Goal: Task Accomplishment & Management: Manage account settings

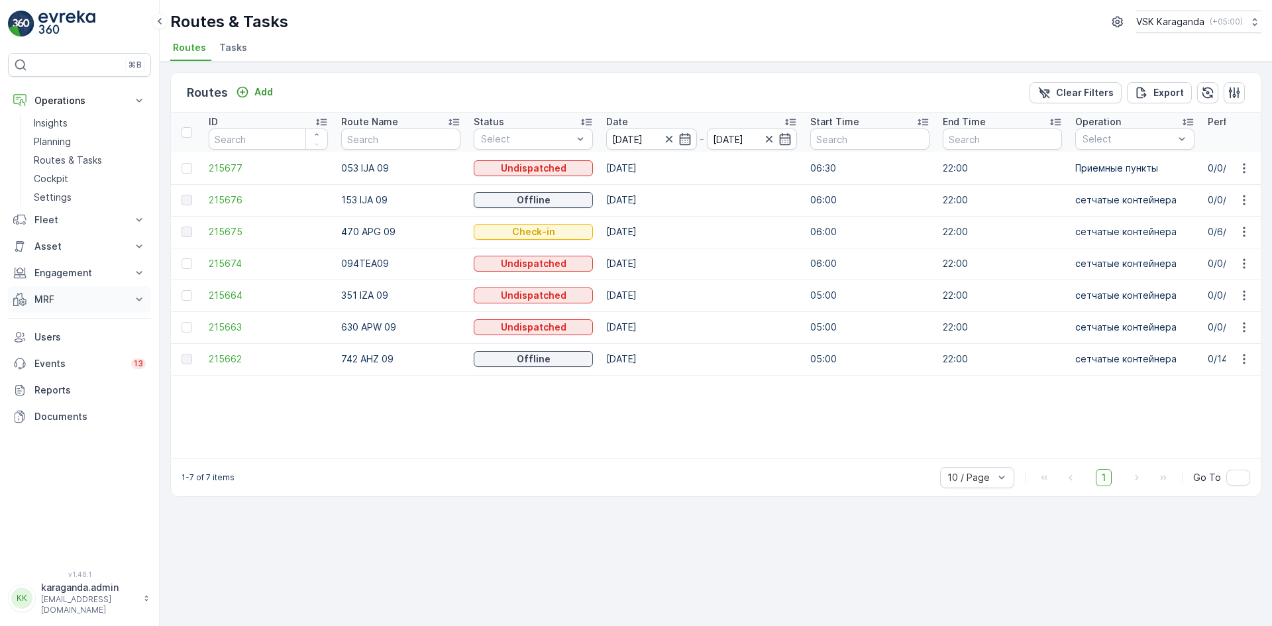
click at [40, 301] on p "MRF" at bounding box center [79, 299] width 90 height 13
click at [51, 325] on p "Входящий & Исходящий" at bounding box center [89, 321] width 111 height 13
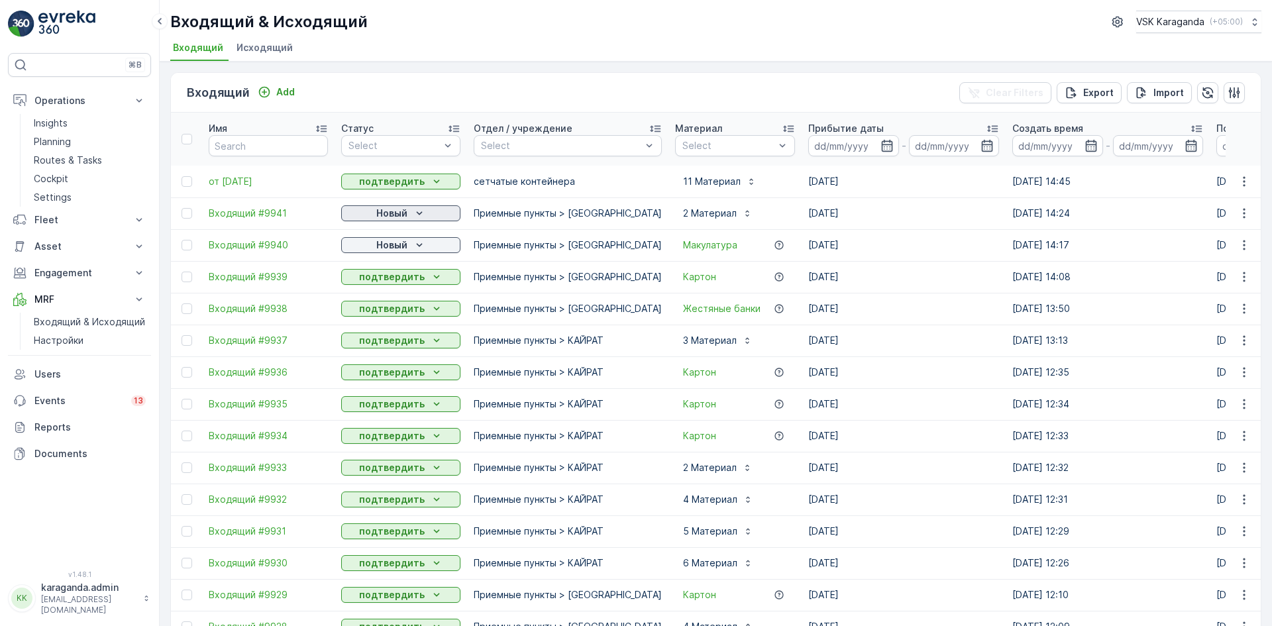
click at [418, 213] on icon "Новый" at bounding box center [419, 213] width 13 height 13
drag, startPoint x: 400, startPoint y: 253, endPoint x: 414, endPoint y: 252, distance: 14.6
click at [400, 255] on span "подтвердить" at bounding box center [379, 251] width 61 height 13
drag, startPoint x: 415, startPoint y: 247, endPoint x: 417, endPoint y: 258, distance: 10.8
click at [415, 248] on icon "Новый" at bounding box center [419, 245] width 13 height 13
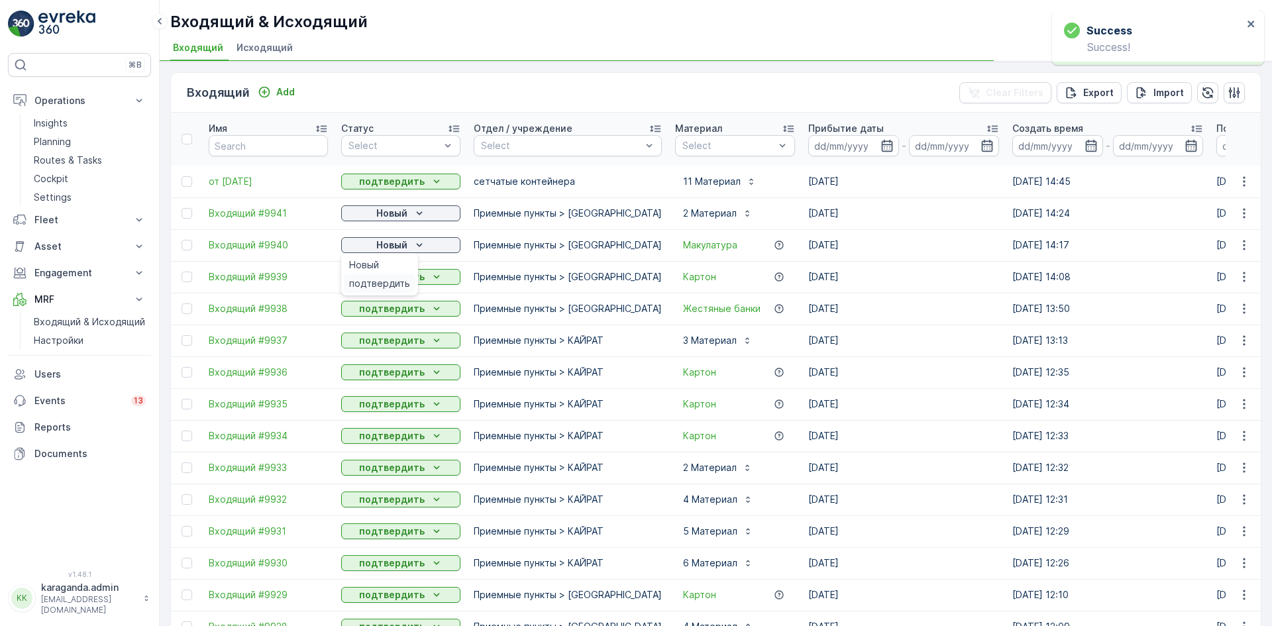
click at [399, 281] on span "подтвердить" at bounding box center [379, 283] width 61 height 13
click at [408, 243] on div "Новый" at bounding box center [401, 245] width 109 height 13
click at [384, 282] on span "подтвердить" at bounding box center [379, 283] width 61 height 13
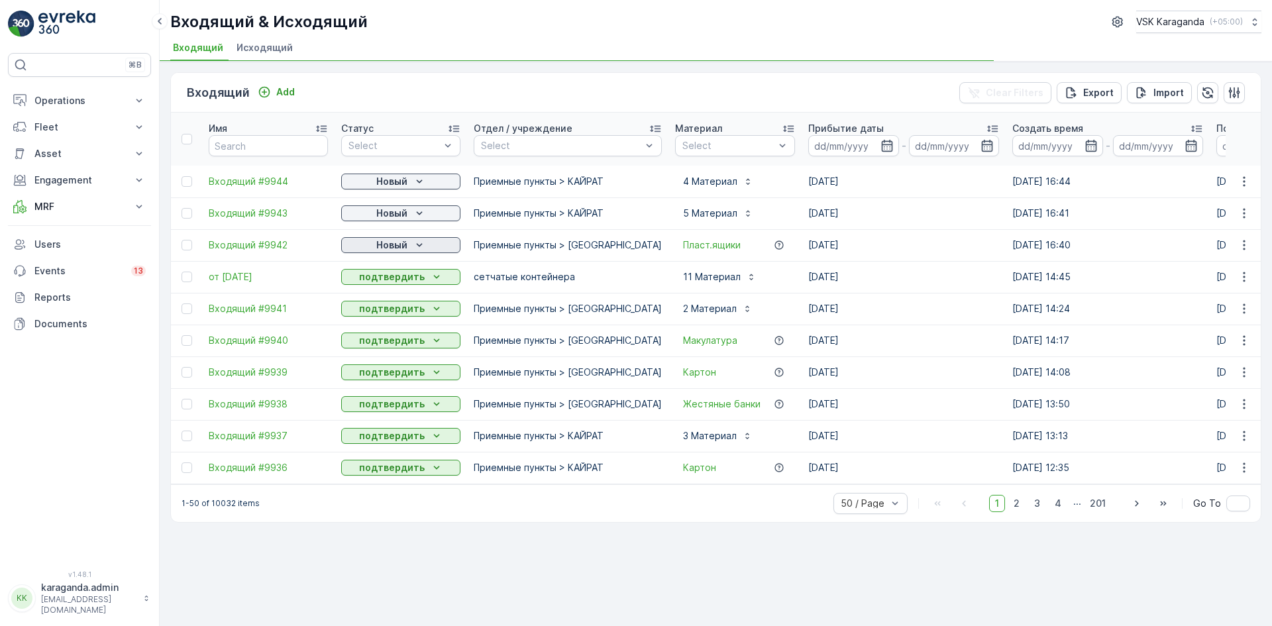
click at [409, 252] on button "Новый" at bounding box center [400, 245] width 119 height 16
click at [400, 284] on span "подтвердить" at bounding box center [379, 283] width 61 height 13
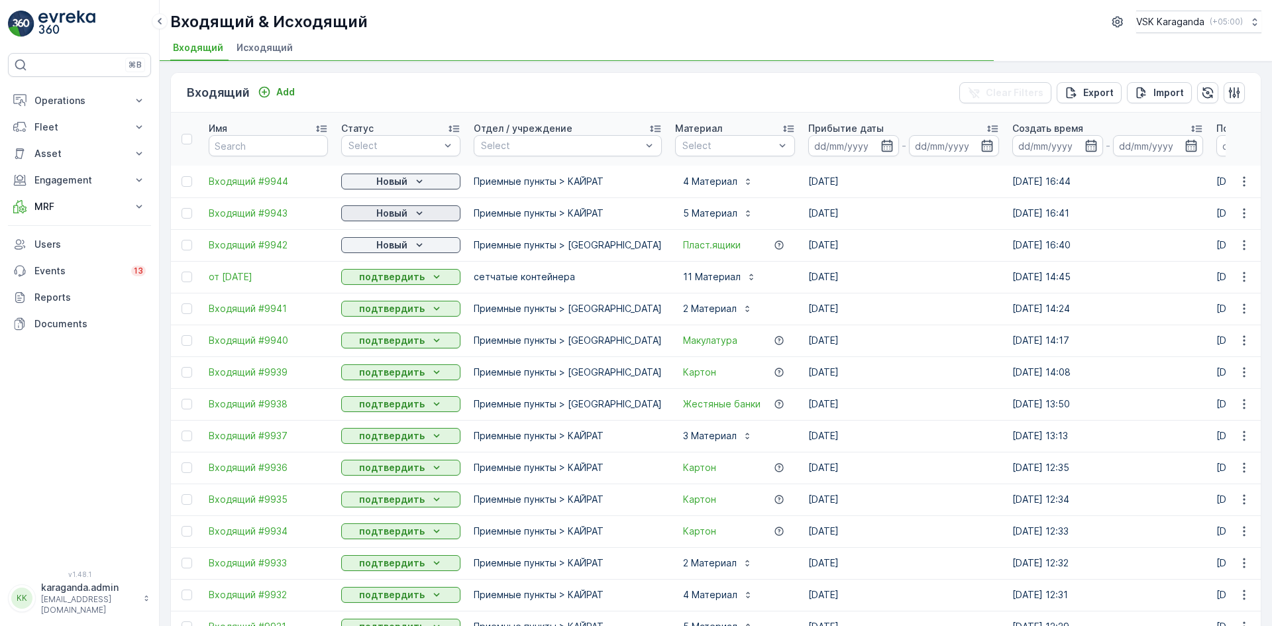
click at [417, 215] on icon "Новый" at bounding box center [419, 213] width 13 height 13
click at [399, 252] on span "подтвердить" at bounding box center [379, 251] width 61 height 13
click at [413, 182] on icon "Новый" at bounding box center [419, 181] width 13 height 13
click at [396, 214] on span "подтвердить" at bounding box center [379, 219] width 61 height 13
